Goal: Information Seeking & Learning: Learn about a topic

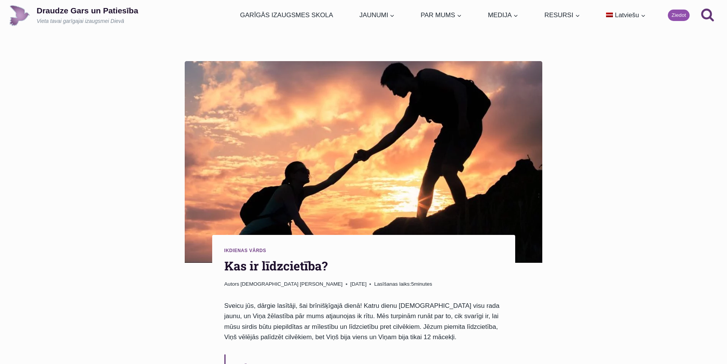
scroll to position [115, 0]
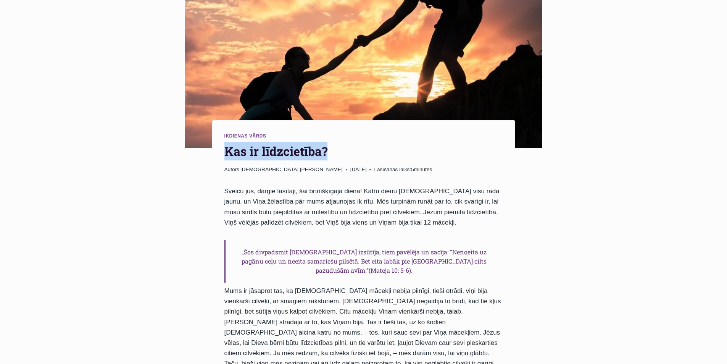
drag, startPoint x: 226, startPoint y: 149, endPoint x: 332, endPoint y: 151, distance: 105.8
click at [332, 151] on h1 "Kas ir līdzcietība?" at bounding box center [363, 151] width 279 height 18
drag, startPoint x: 321, startPoint y: 151, endPoint x: 349, endPoint y: 155, distance: 28.6
click at [348, 154] on h1 "Kas ir līdzcietība?" at bounding box center [363, 151] width 279 height 18
copy h1 "Kas ir līdzcietība?"
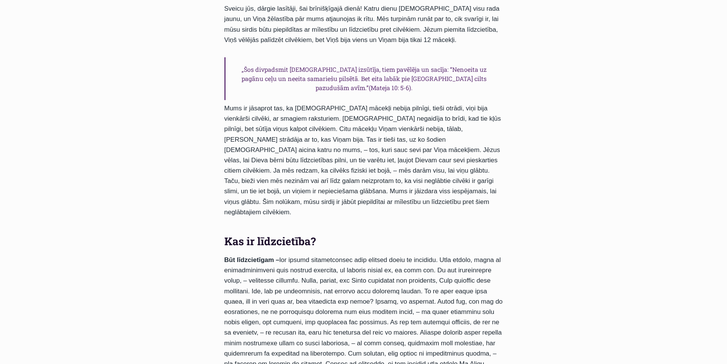
scroll to position [382, 0]
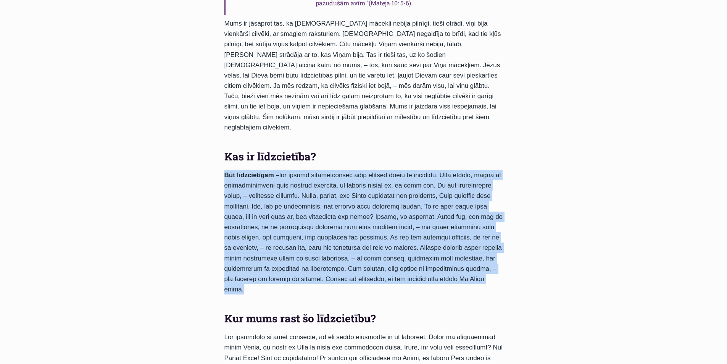
drag, startPoint x: 224, startPoint y: 154, endPoint x: 500, endPoint y: 261, distance: 295.3
click at [500, 261] on p "Būt līdzcietīgam –" at bounding box center [363, 232] width 279 height 124
copy p "Lor ipsumdolorsi – ame consec adipiscingeli sedd eiusmod tempo in utlabore. Etd…"
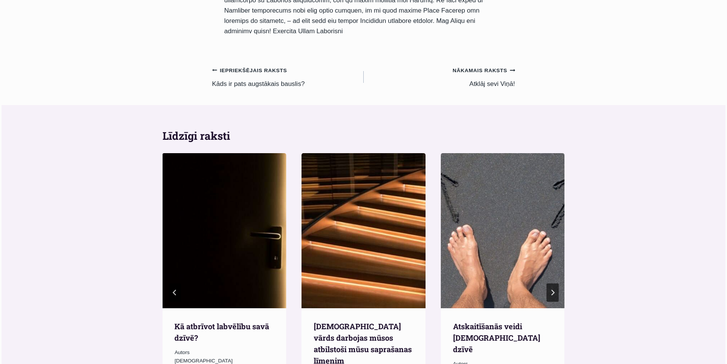
scroll to position [573, 0]
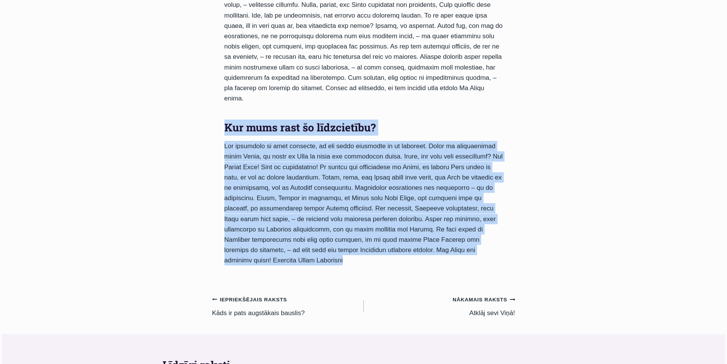
drag, startPoint x: 234, startPoint y: 95, endPoint x: 477, endPoint y: 221, distance: 273.7
copy div "Lor ipsu dolo si ametconsect? Adi elitseddo ei temp incididu, ut lab etdol magn…"
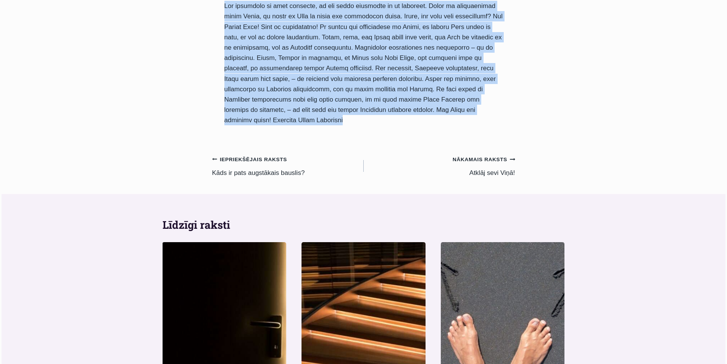
scroll to position [687, 0]
